Goal: Task Accomplishment & Management: Manage account settings

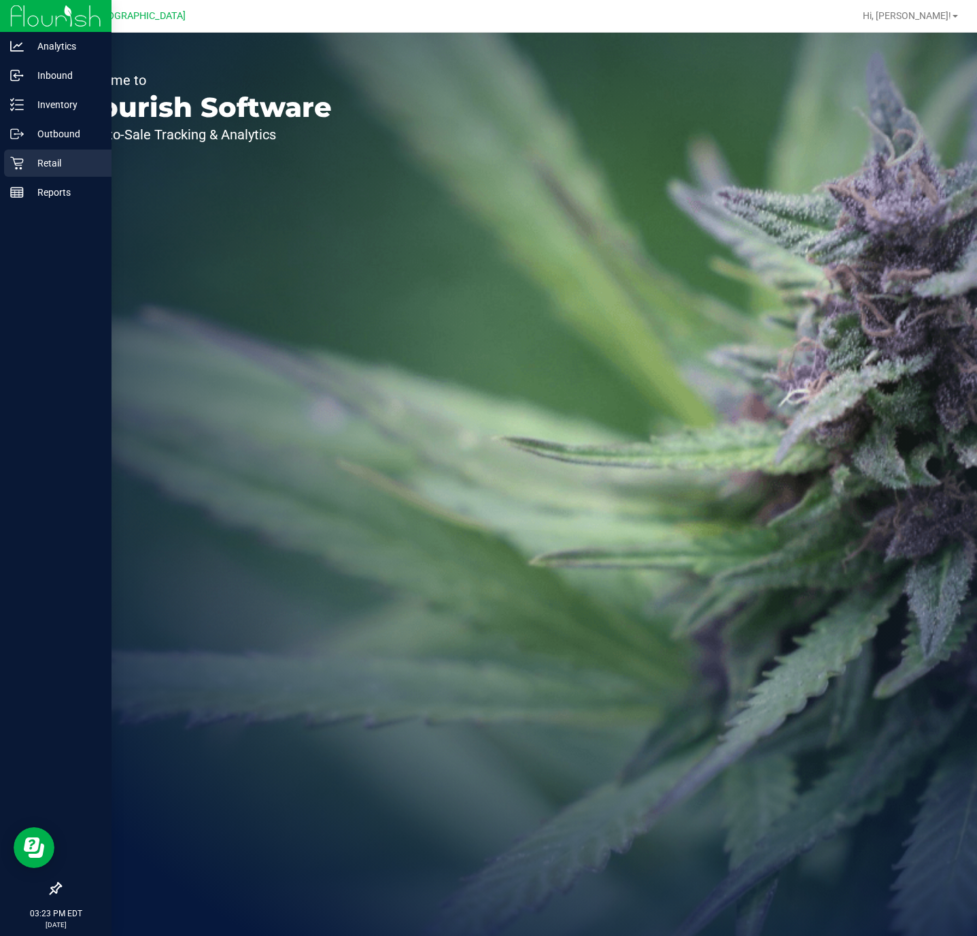
click at [50, 161] on p "Retail" at bounding box center [65, 163] width 82 height 16
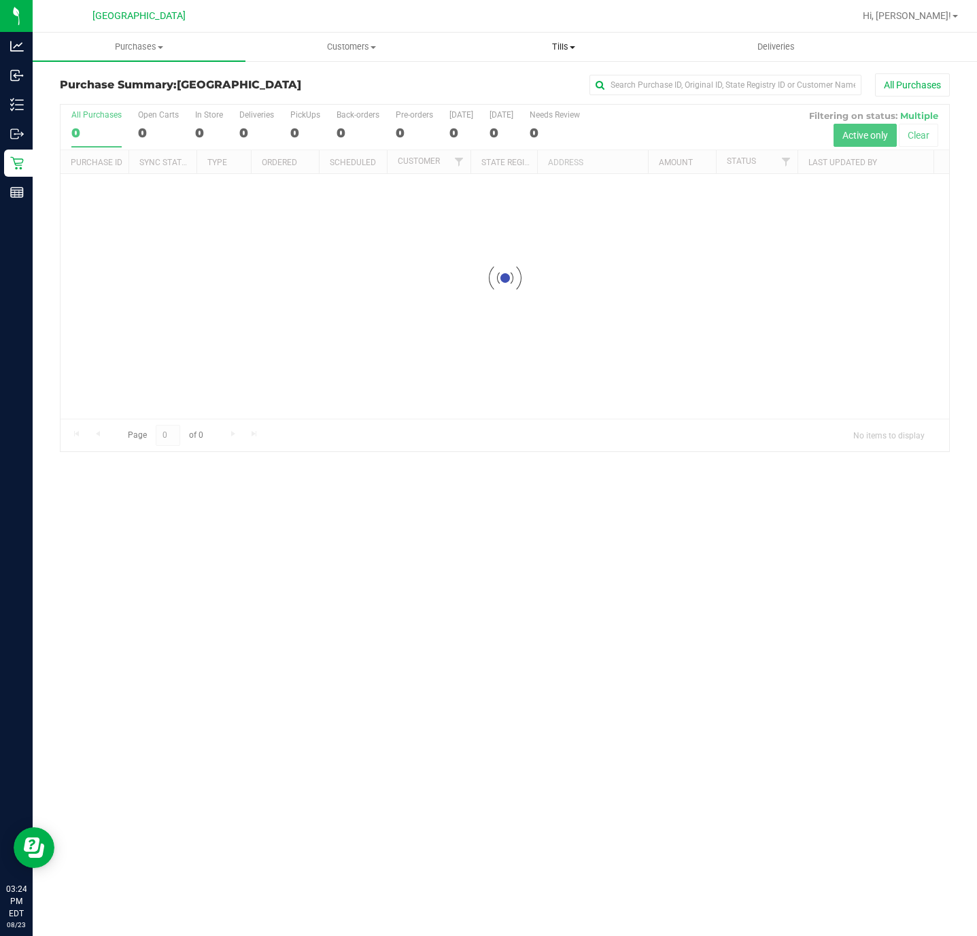
click at [576, 56] on uib-tab-heading "Tills Manage tills Reconcile e-payments" at bounding box center [563, 46] width 211 height 27
click at [557, 82] on li "Manage tills" at bounding box center [563, 82] width 213 height 16
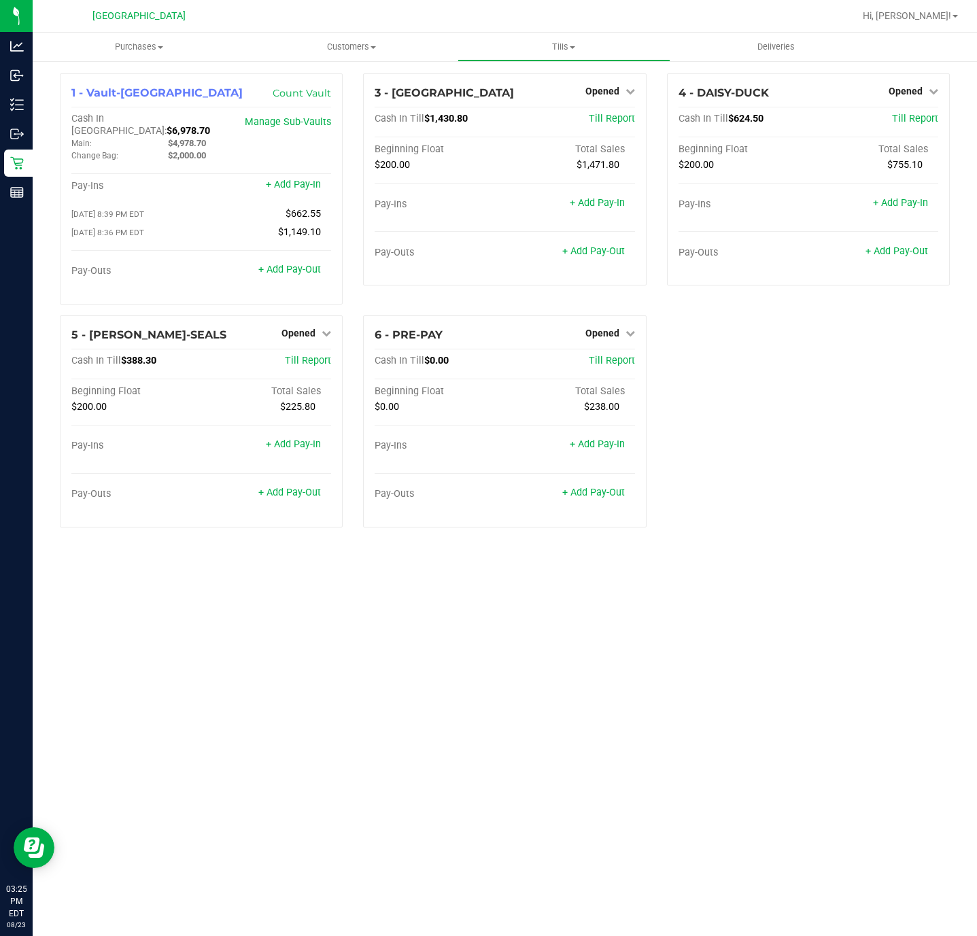
click at [952, 826] on div "Purchases Summary of purchases Fulfillment All purchases Customers All customer…" at bounding box center [505, 484] width 944 height 903
click at [914, 103] on div "4 - DAISY-DUCK Opened Close Till Cash In Till $624.50 Till Report Beginning Flo…" at bounding box center [808, 179] width 283 height 212
click at [906, 98] on div "Opened" at bounding box center [913, 91] width 50 height 16
click at [926, 88] on link "Opened" at bounding box center [913, 91] width 50 height 11
click at [920, 119] on link "Close Till" at bounding box center [906, 119] width 37 height 11
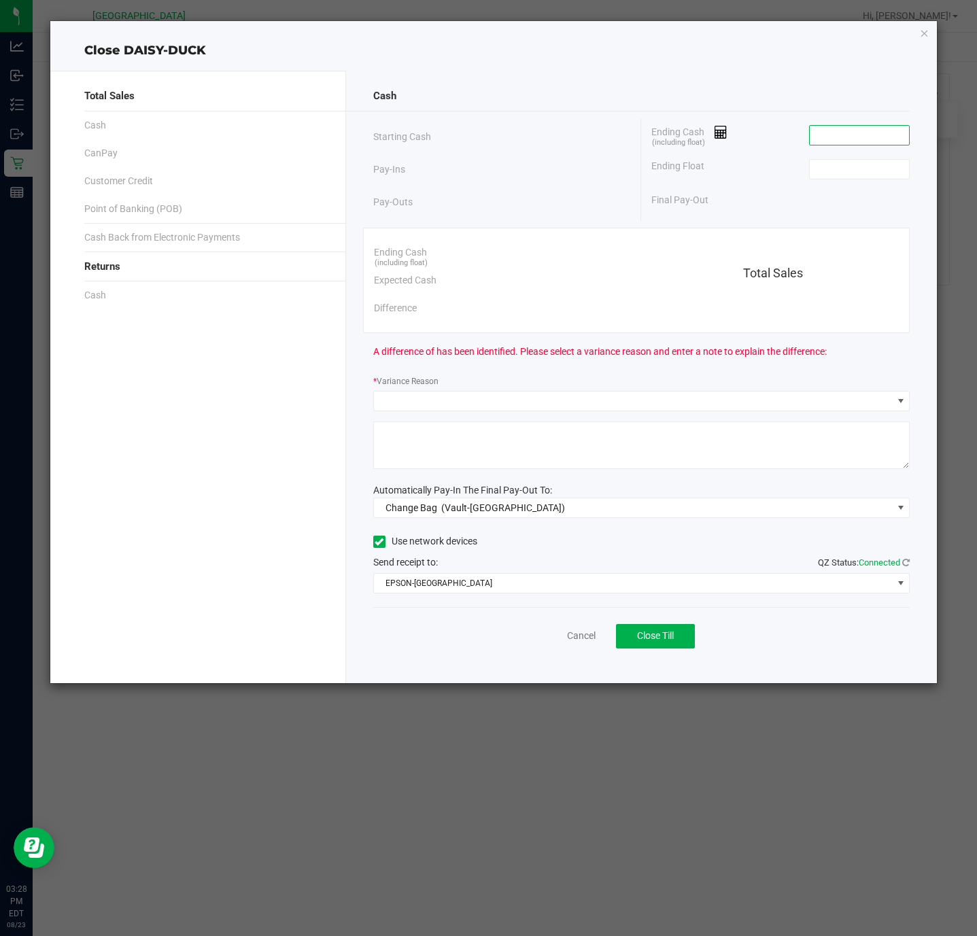
click at [849, 139] on input at bounding box center [859, 135] width 100 height 19
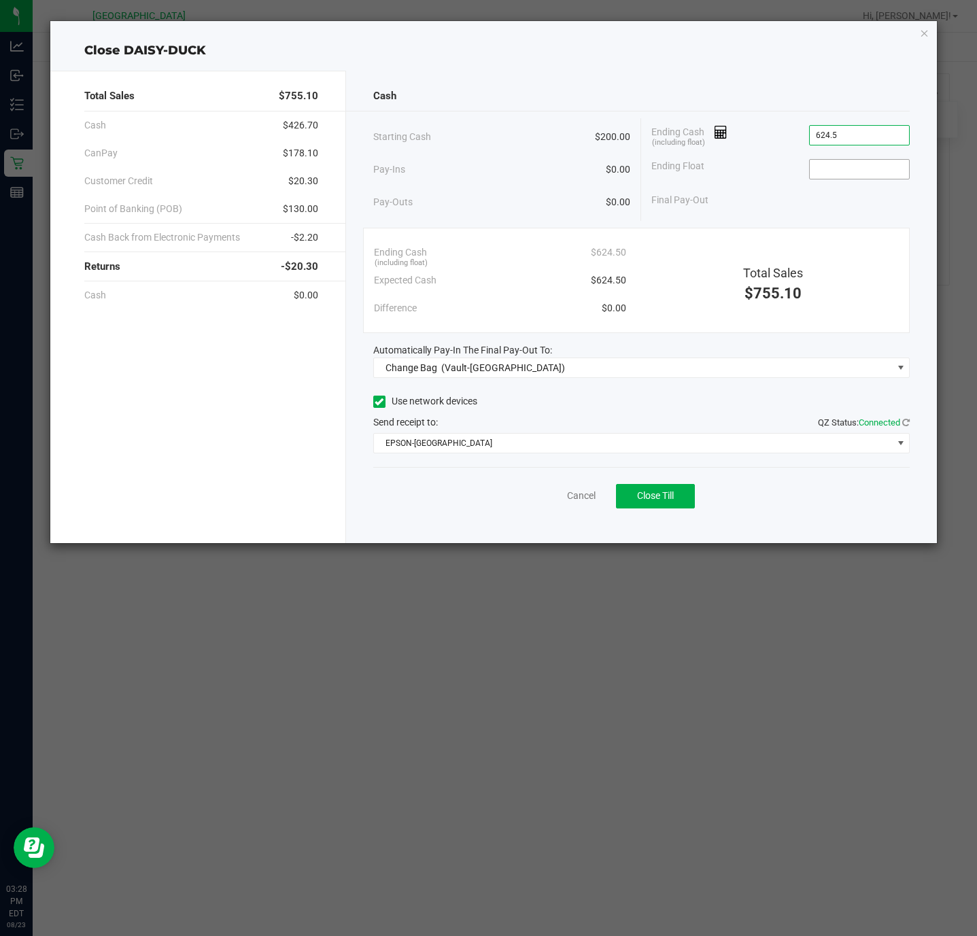
type input "$624.50"
click at [820, 169] on input at bounding box center [859, 169] width 100 height 19
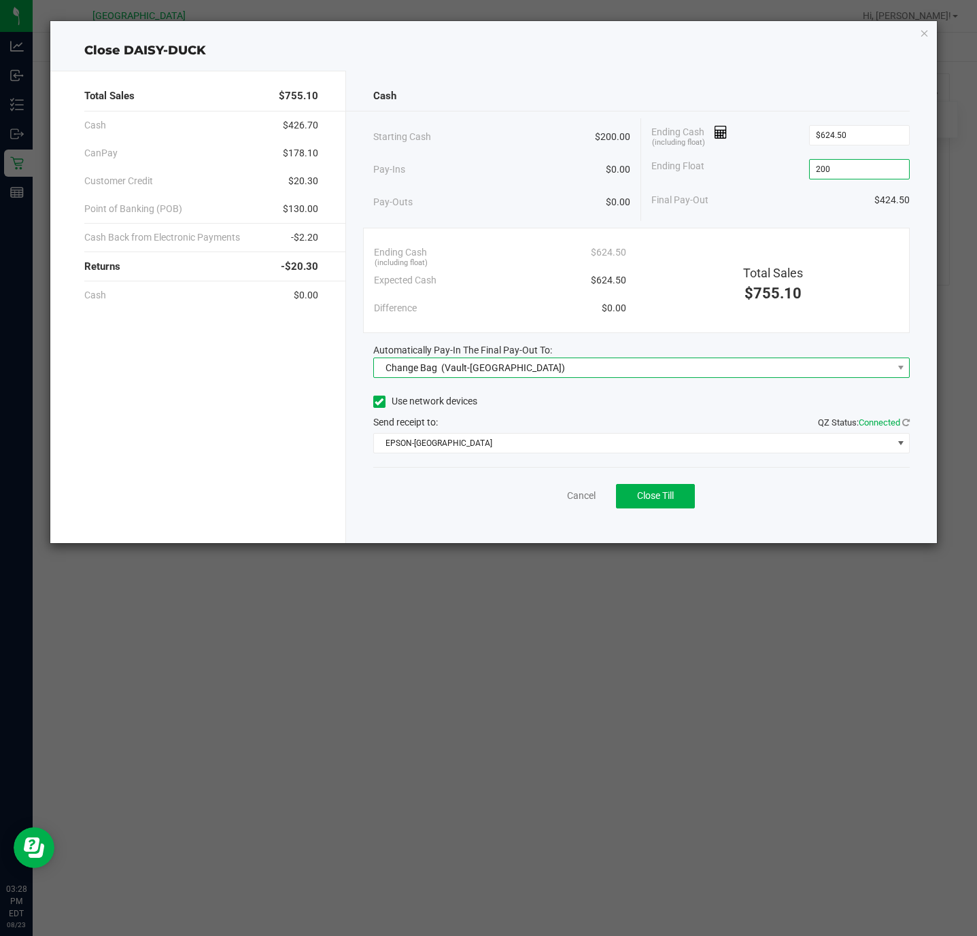
type input "$200.00"
click at [524, 363] on span "(Vault-[GEOGRAPHIC_DATA])" at bounding box center [503, 367] width 124 height 11
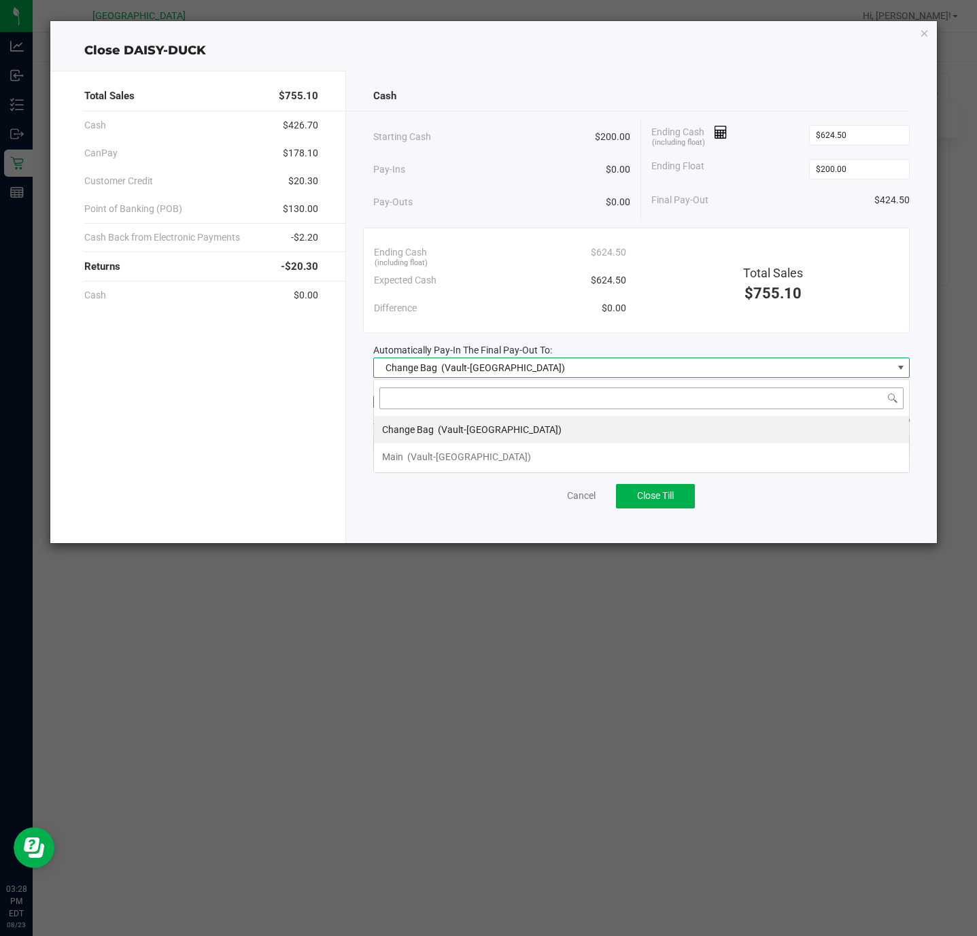
scroll to position [20, 536]
click at [474, 443] on li "Change Bag (Vault-[GEOGRAPHIC_DATA])" at bounding box center [641, 429] width 535 height 27
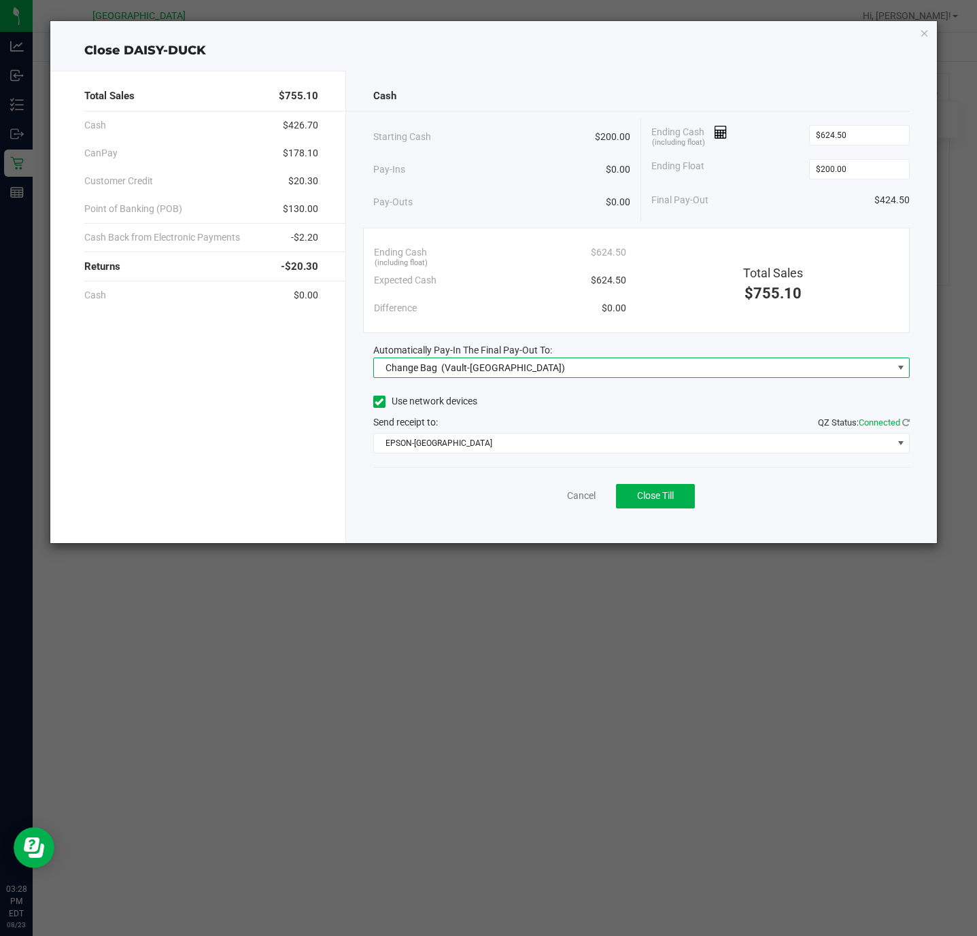
click at [493, 362] on div "Change Bag (Vault-[GEOGRAPHIC_DATA])" at bounding box center [472, 367] width 186 height 24
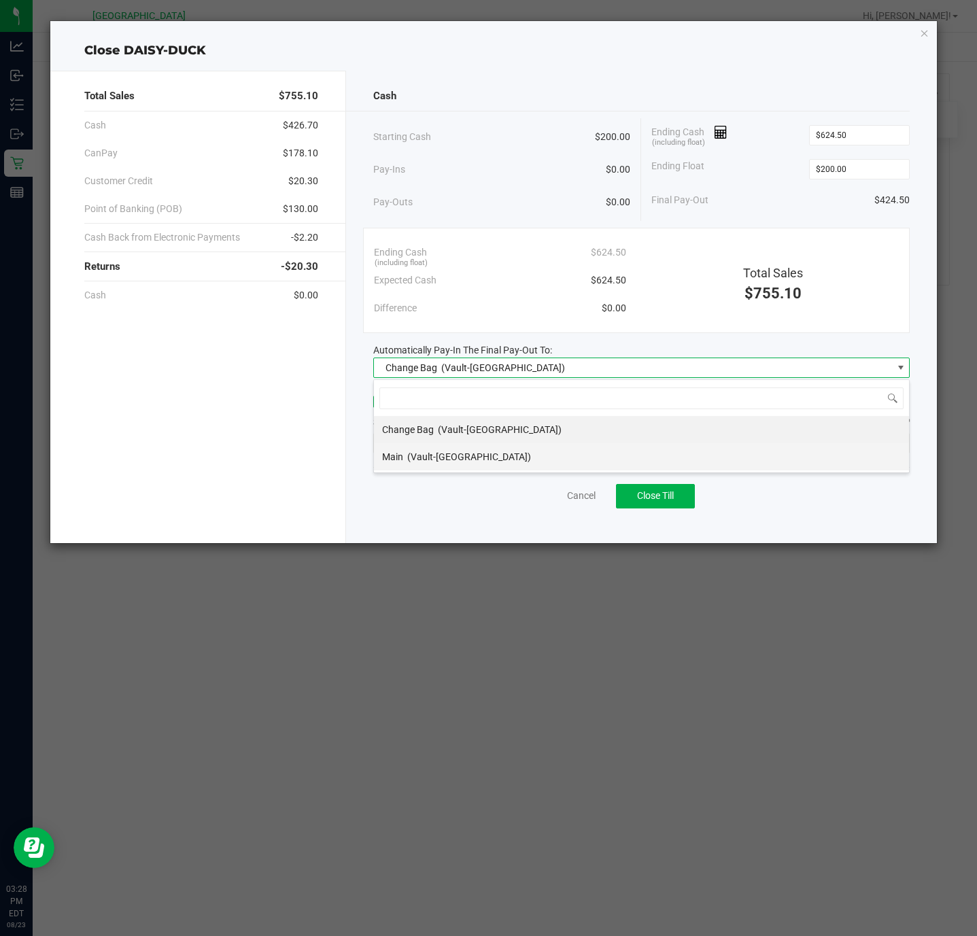
click at [461, 457] on span "(Vault-[GEOGRAPHIC_DATA])" at bounding box center [469, 456] width 124 height 11
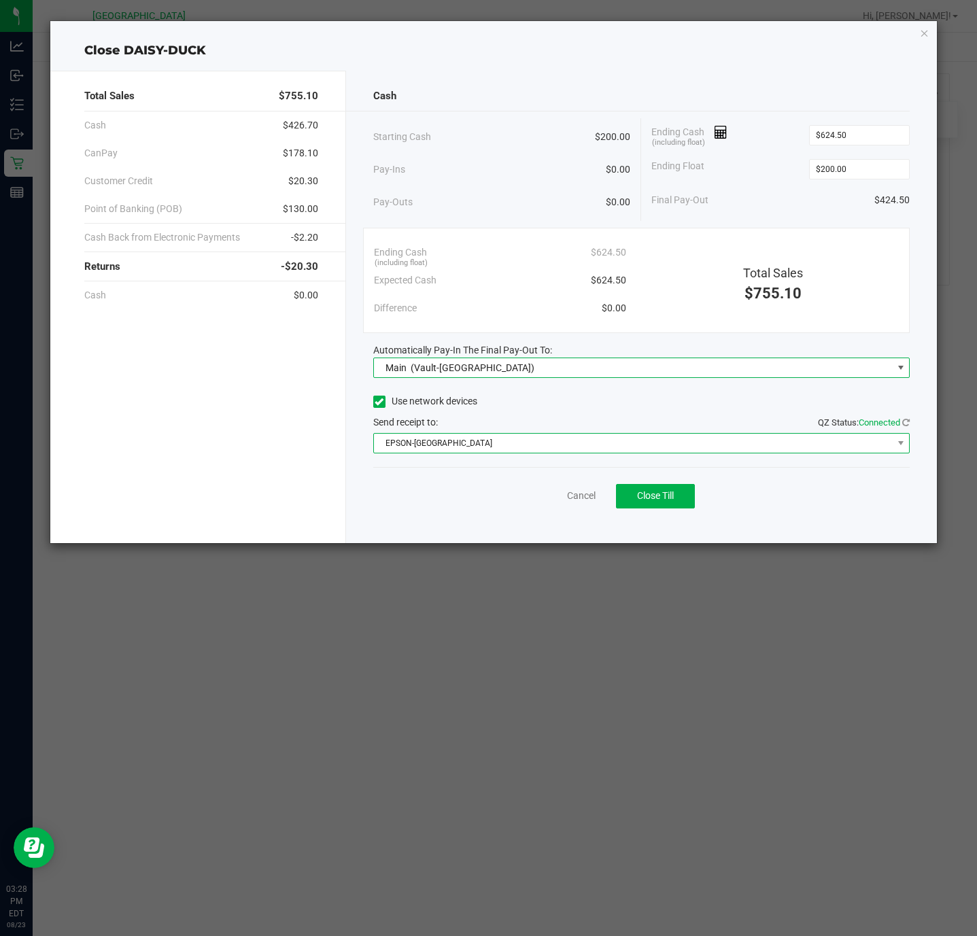
click at [514, 439] on span "EPSON-[GEOGRAPHIC_DATA]" at bounding box center [633, 443] width 519 height 19
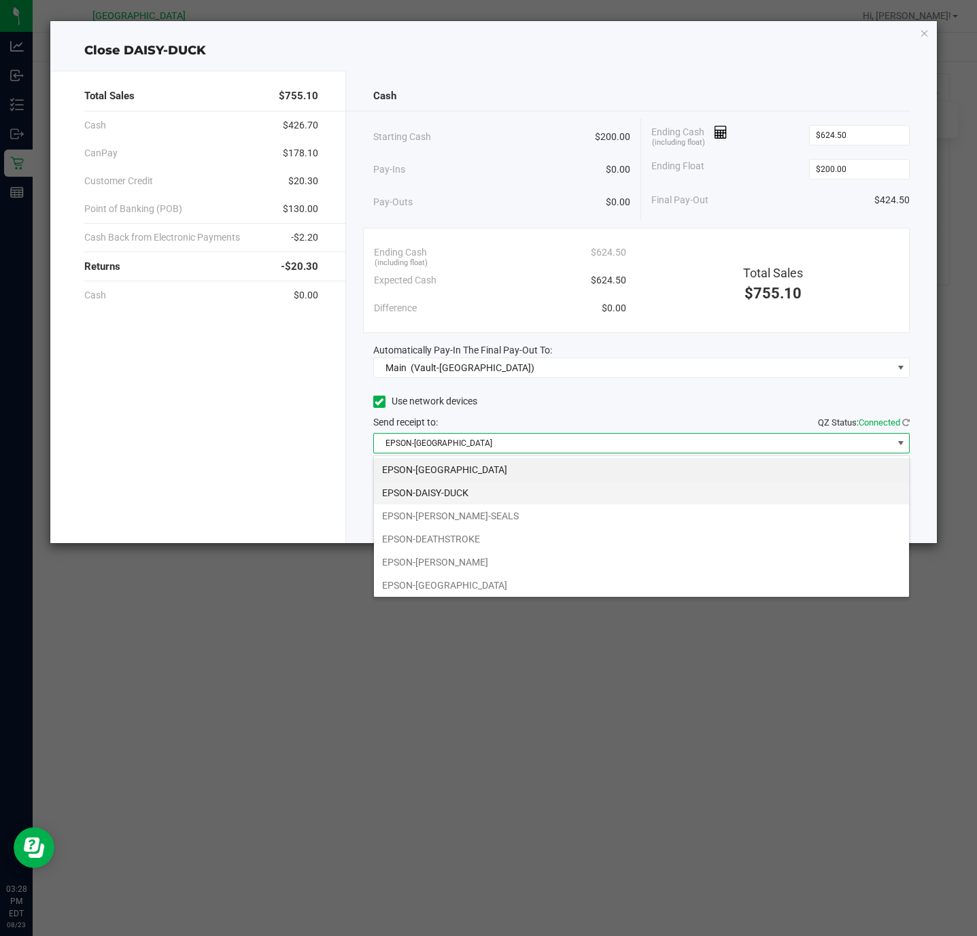
click at [472, 493] on li "EPSON-DAISY-DUCK" at bounding box center [641, 492] width 535 height 23
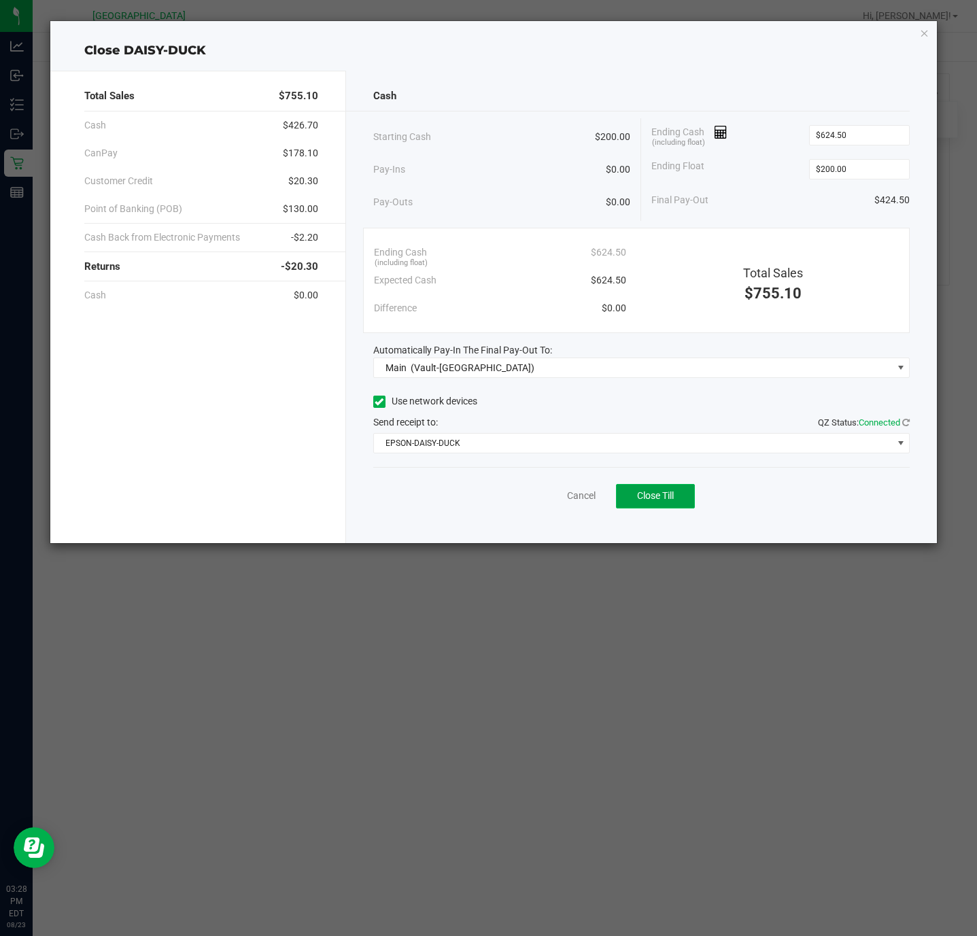
drag, startPoint x: 695, startPoint y: 502, endPoint x: 681, endPoint y: 497, distance: 14.8
click at [681, 497] on button "Close Till" at bounding box center [655, 496] width 79 height 24
click at [920, 37] on icon "button" at bounding box center [925, 32] width 10 height 16
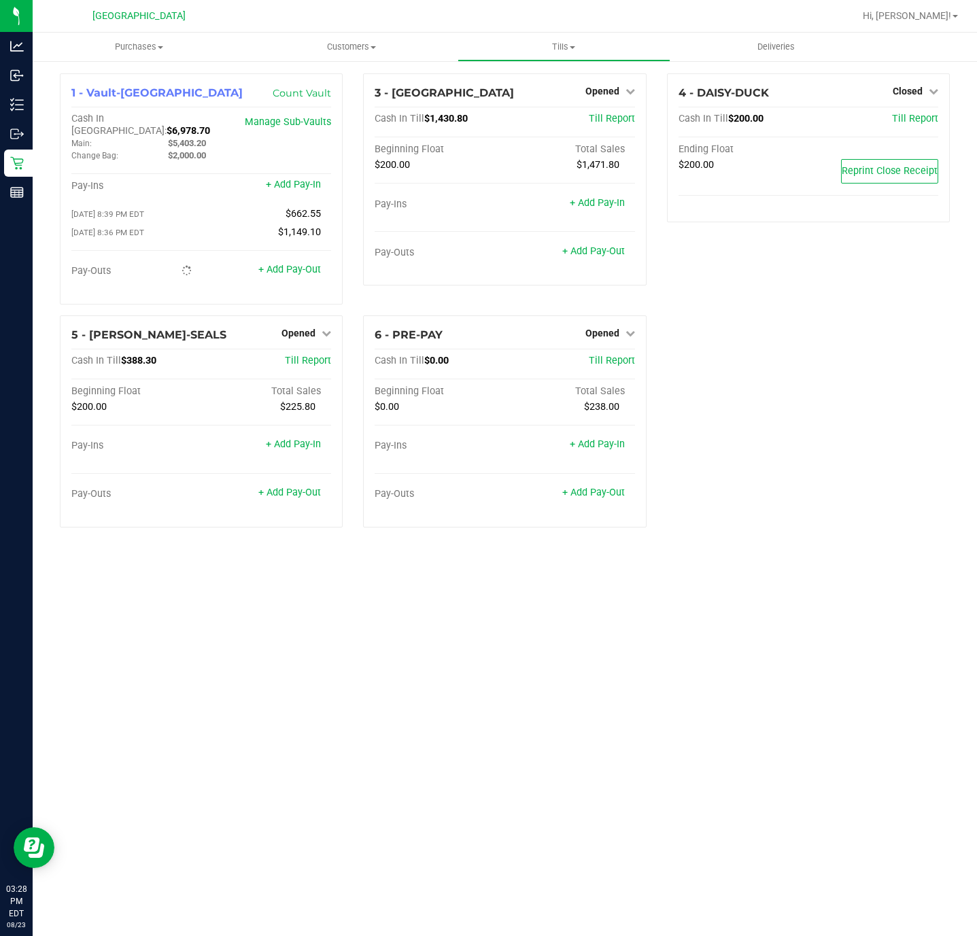
click at [816, 311] on div "1 - Vault-[GEOGRAPHIC_DATA] Count Vault Cash In Vault: $6,978.70 Main: $5,403.2…" at bounding box center [505, 305] width 910 height 465
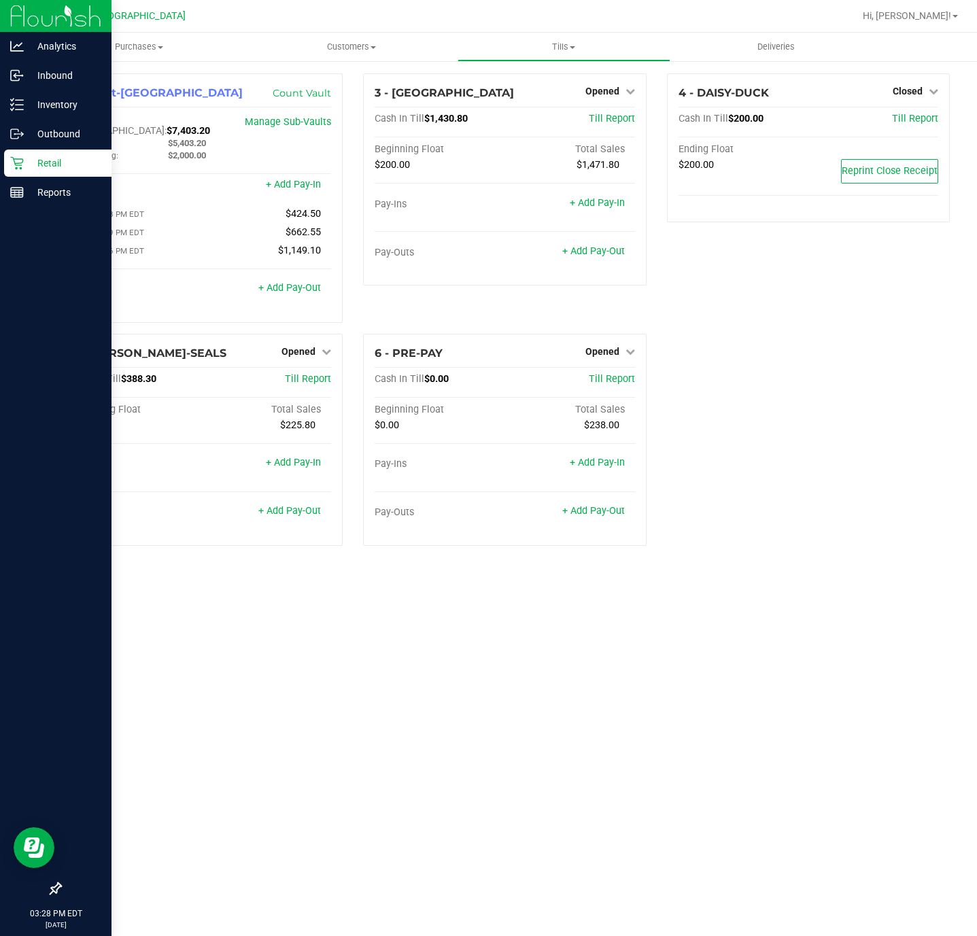
click at [35, 166] on p "Retail" at bounding box center [65, 163] width 82 height 16
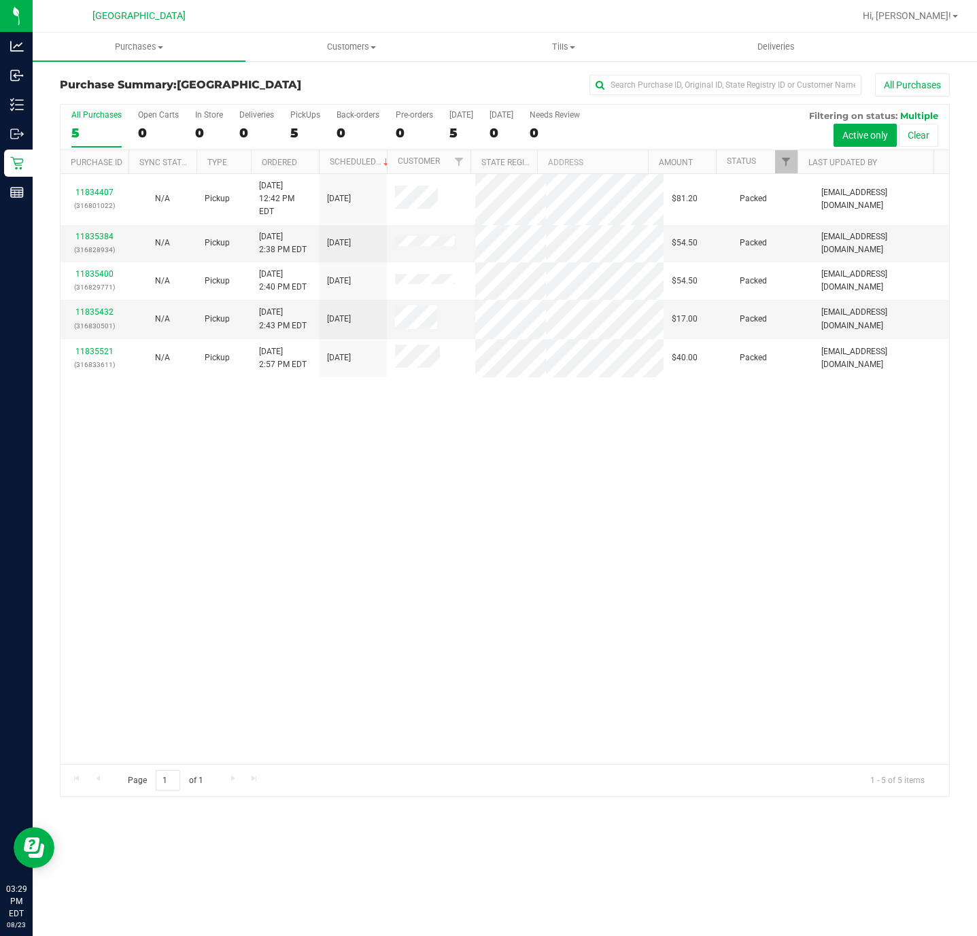
click at [680, 534] on div "11834407 (316801022) N/A Pickup [DATE] 12:42 PM EDT 8/23/2025 $81.20 Packed [EM…" at bounding box center [504, 469] width 888 height 590
